Goal: Task Accomplishment & Management: Manage account settings

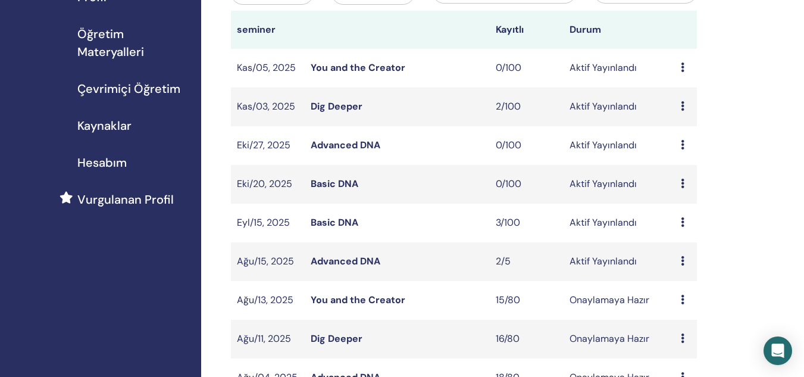
scroll to position [166, 0]
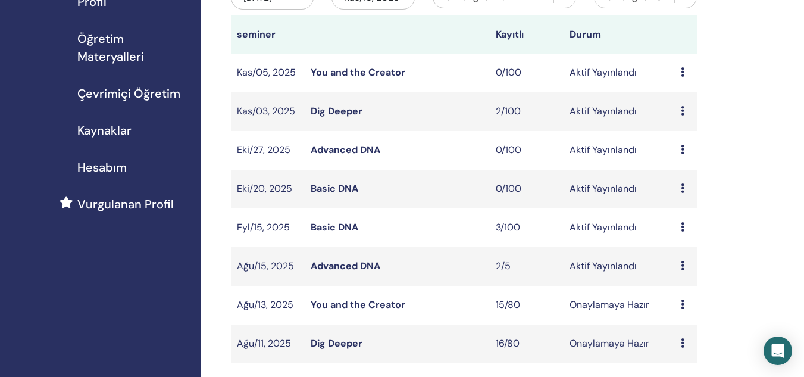
click at [334, 267] on link "Advanced DNA" at bounding box center [346, 266] width 70 height 13
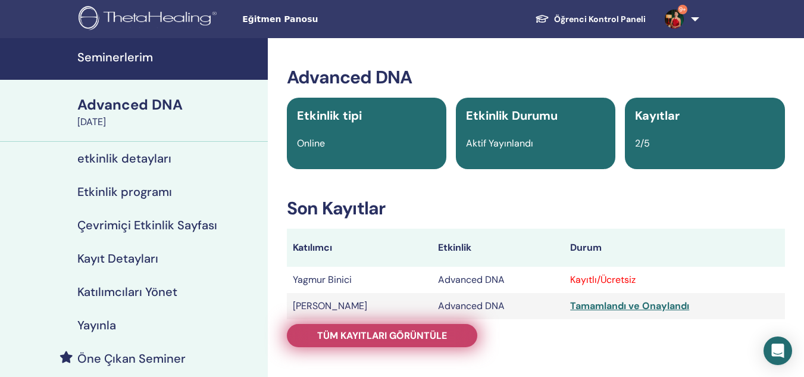
click at [376, 333] on span "Tüm kayıtları görüntüle" at bounding box center [382, 335] width 130 height 13
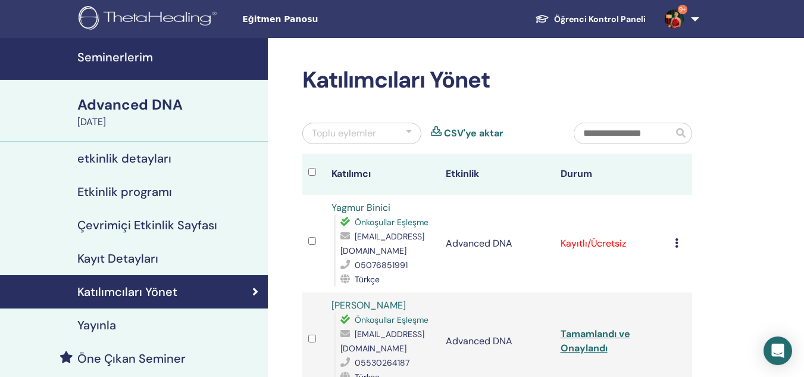
click at [673, 244] on td "Kaydı İptal Et Otomatik onaylama Ücretli Olarak İşaretle Ödenmemiş olarak işare…" at bounding box center [680, 244] width 23 height 98
click at [674, 244] on td "Kaydı İptal Et Otomatik onaylama Ücretli Olarak İşaretle Ödenmemiş olarak işare…" at bounding box center [680, 244] width 23 height 98
click at [678, 244] on icon at bounding box center [677, 243] width 4 height 10
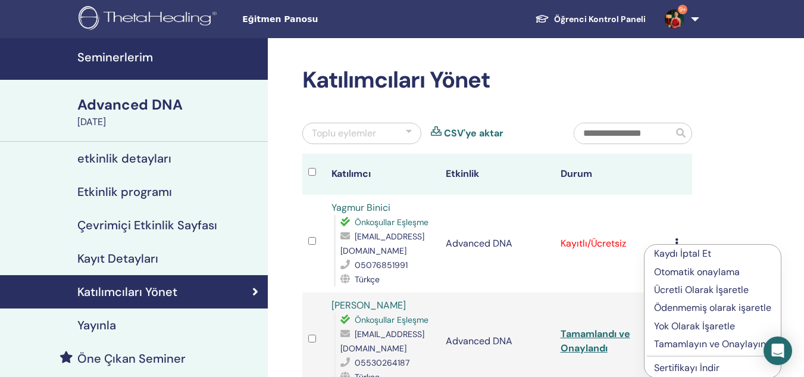
click at [678, 244] on div "Kaydı İptal Et Otomatik onaylama Ücretli Olarak İşaretle Ödenmemiş olarak işare…" at bounding box center [713, 311] width 138 height 134
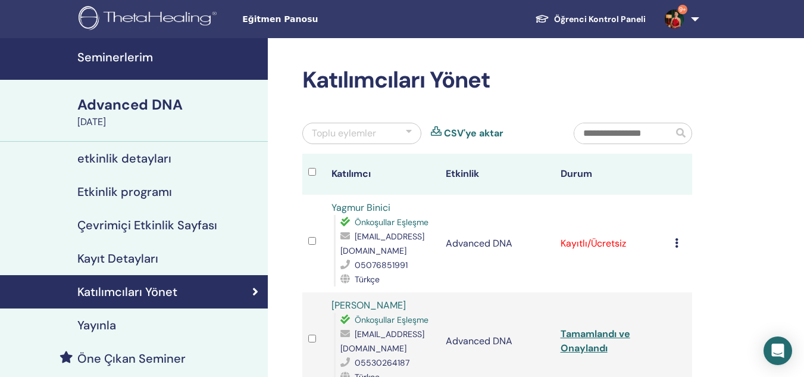
click at [678, 243] on icon at bounding box center [677, 243] width 4 height 10
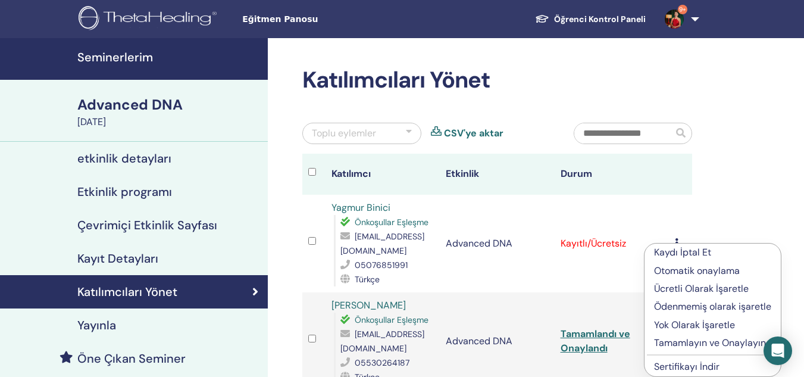
click at [669, 342] on p "Tamamlayın ve Onaylayın" at bounding box center [712, 343] width 117 height 14
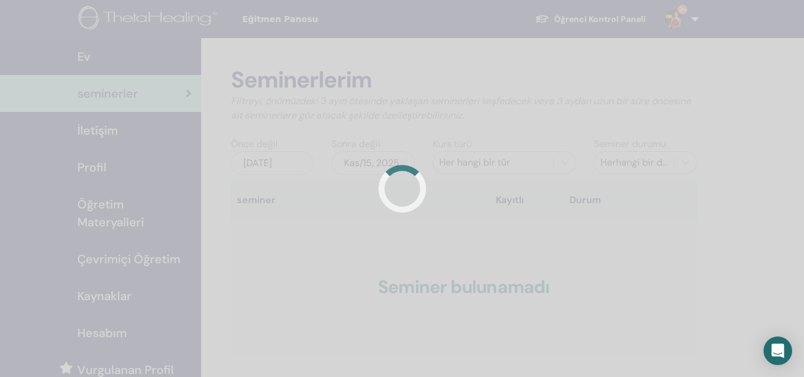
scroll to position [166, 0]
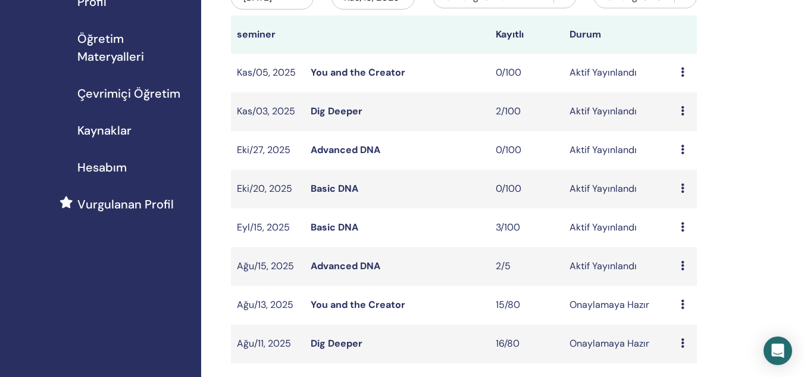
click at [344, 113] on link "Dig Deeper" at bounding box center [337, 111] width 52 height 13
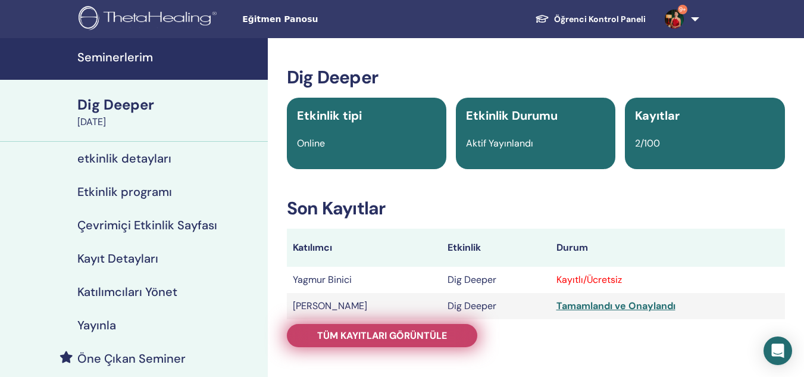
click at [451, 338] on link "Tüm kayıtları görüntüle" at bounding box center [382, 335] width 191 height 23
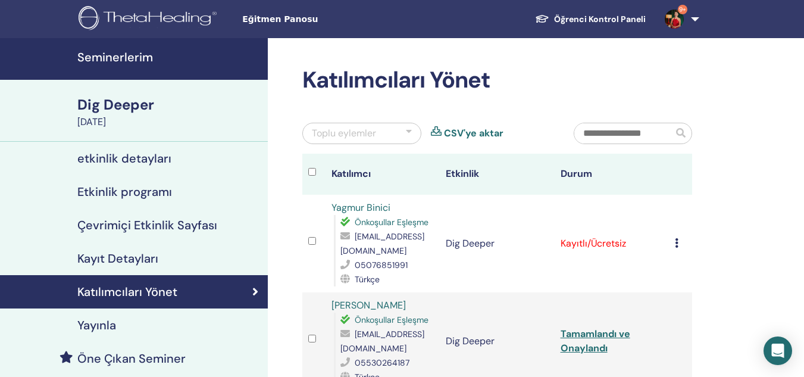
click at [674, 242] on td "Kaydı İptal Et Otomatik onaylama Ücretli Olarak İşaretle Ödenmemiş olarak işare…" at bounding box center [680, 244] width 23 height 98
click at [679, 242] on div "Kaydı İptal Et Otomatik onaylama Ücretli Olarak İşaretle Ödenmemiş olarak işare…" at bounding box center [680, 243] width 11 height 14
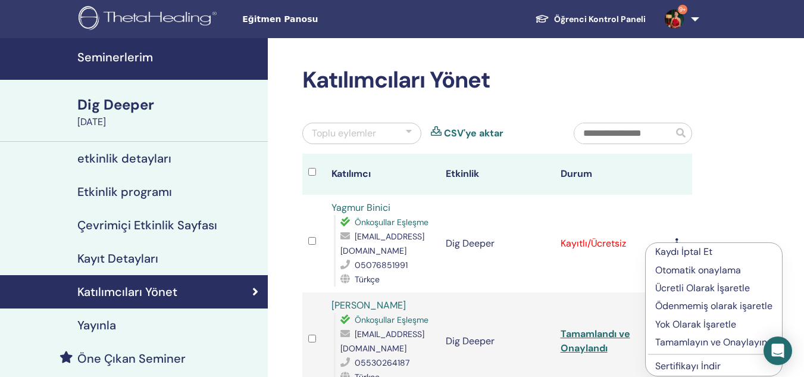
click at [684, 335] on p "Tamamlayın ve Onaylayın" at bounding box center [714, 342] width 117 height 14
